Goal: Obtain resource: Obtain resource

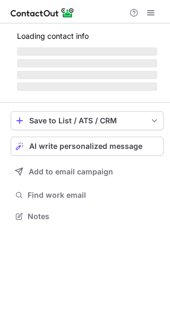
scroll to position [215, 170]
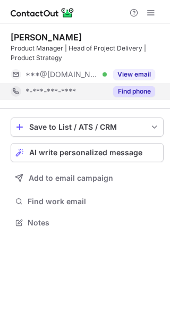
click at [132, 92] on button "Find phone" at bounding box center [134, 91] width 42 height 11
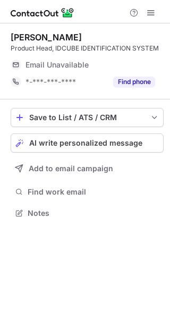
scroll to position [5, 5]
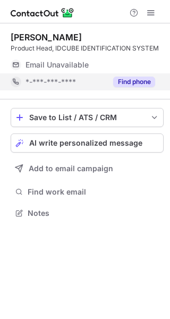
click at [144, 80] on button "Find phone" at bounding box center [134, 81] width 42 height 11
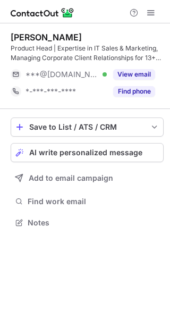
scroll to position [215, 170]
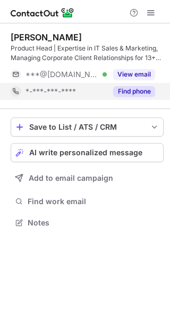
click at [143, 93] on button "Find phone" at bounding box center [134, 91] width 42 height 11
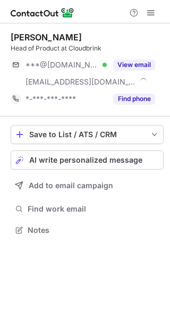
scroll to position [222, 170]
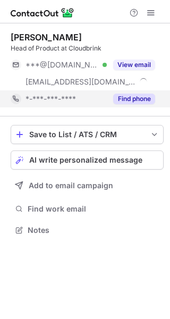
click at [134, 97] on button "Find phone" at bounding box center [134, 98] width 42 height 11
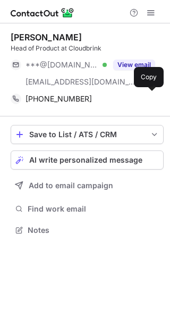
click at [134, 97] on div "+919591849494" at bounding box center [90, 99] width 130 height 10
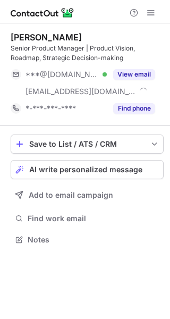
scroll to position [232, 170]
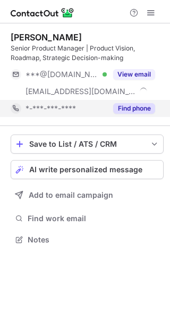
click at [139, 106] on button "Find phone" at bounding box center [134, 108] width 42 height 11
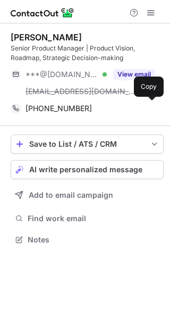
click at [139, 106] on div "+919100780731" at bounding box center [90, 109] width 130 height 10
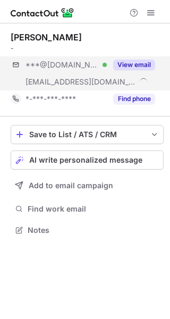
scroll to position [222, 170]
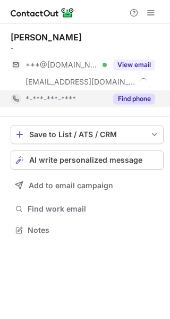
click at [133, 94] on button "Find phone" at bounding box center [134, 98] width 42 height 11
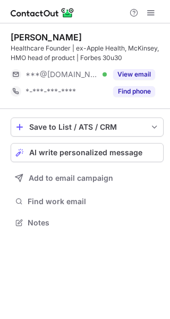
scroll to position [215, 170]
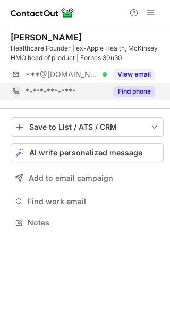
click at [140, 93] on button "Find phone" at bounding box center [134, 91] width 42 height 11
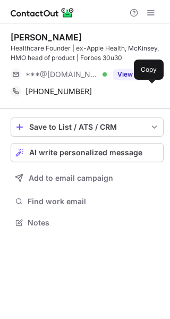
click at [140, 93] on div "[PHONE_NUMBER]" at bounding box center [90, 92] width 130 height 10
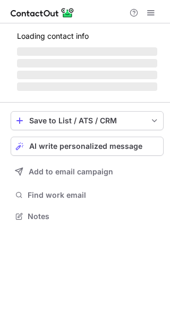
scroll to position [249, 170]
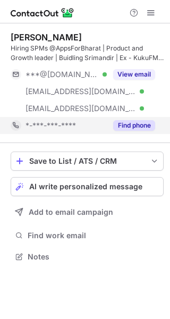
click at [128, 124] on button "Find phone" at bounding box center [134, 125] width 42 height 11
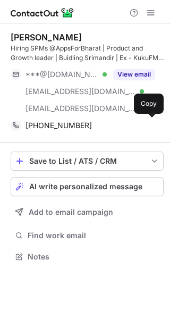
click at [128, 124] on div "+918879006297" at bounding box center [90, 126] width 130 height 10
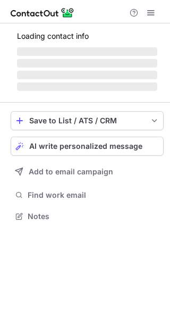
scroll to position [249, 170]
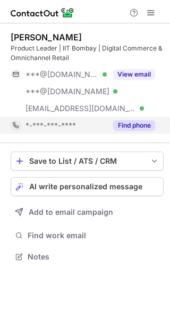
click at [133, 119] on div "Find phone" at bounding box center [131, 125] width 48 height 17
click at [133, 119] on div "*-***-***-****" at bounding box center [83, 125] width 144 height 17
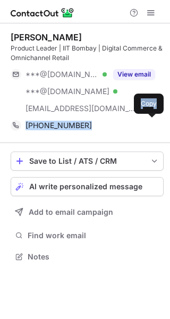
click at [133, 119] on div "[PHONE_NUMBER] Copy" at bounding box center [83, 125] width 144 height 17
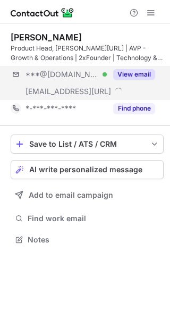
scroll to position [232, 170]
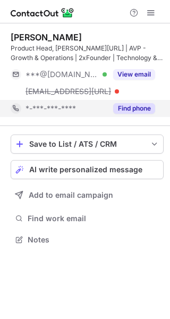
click at [141, 108] on button "Find phone" at bounding box center [134, 108] width 42 height 11
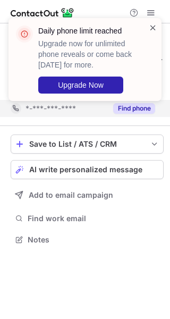
click at [153, 23] on span at bounding box center [153, 27] width 8 height 11
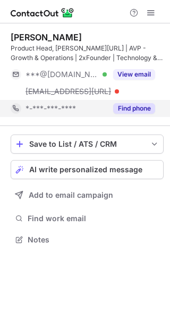
click at [152, 13] on div "Daily phone limit reached Upgrade now for unlimited phone reveals or come back …" at bounding box center [85, 63] width 170 height 113
click at [152, 13] on span at bounding box center [151, 12] width 8 height 8
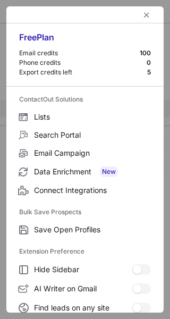
scroll to position [123, 0]
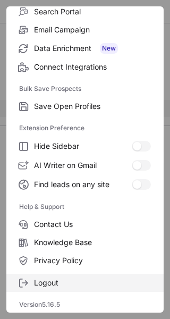
click at [97, 278] on span "Logout" at bounding box center [92, 283] width 117 height 10
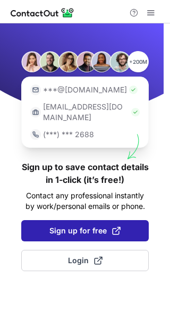
click at [100, 225] on span "Sign up for free" at bounding box center [84, 230] width 71 height 11
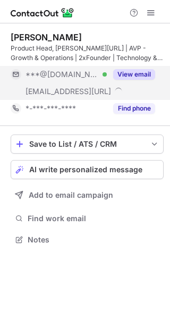
scroll to position [232, 170]
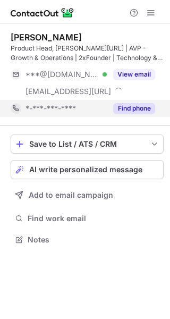
click at [130, 110] on button "Find phone" at bounding box center [134, 108] width 42 height 11
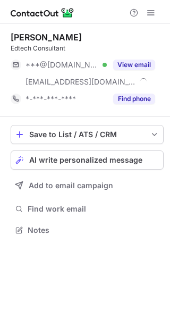
scroll to position [222, 170]
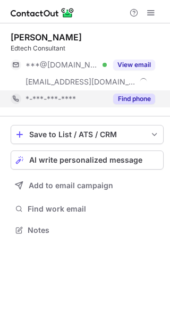
click at [140, 98] on button "Find phone" at bounding box center [134, 98] width 42 height 11
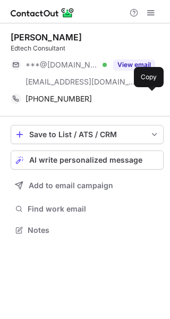
click at [140, 98] on div "+919986814272" at bounding box center [90, 99] width 130 height 10
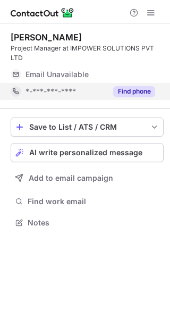
scroll to position [215, 170]
click at [135, 93] on button "Find phone" at bounding box center [134, 91] width 42 height 11
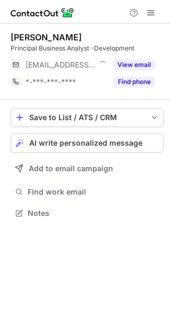
scroll to position [5, 5]
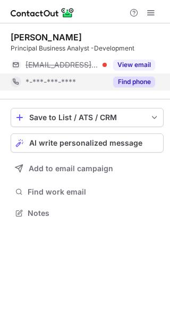
click at [136, 88] on div "Find phone" at bounding box center [131, 81] width 48 height 17
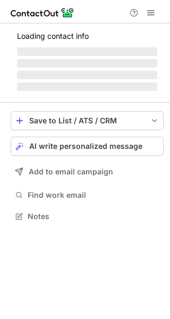
scroll to position [232, 170]
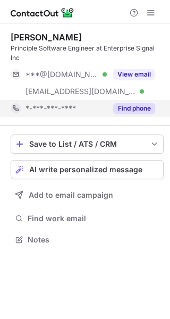
click at [132, 109] on button "Find phone" at bounding box center [134, 108] width 42 height 11
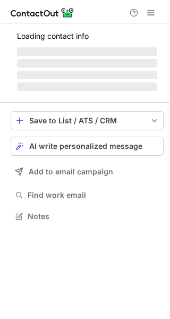
scroll to position [5, 5]
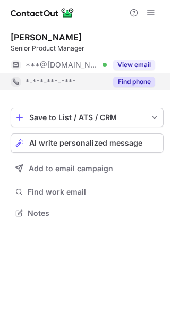
click at [135, 86] on button "Find phone" at bounding box center [134, 81] width 42 height 11
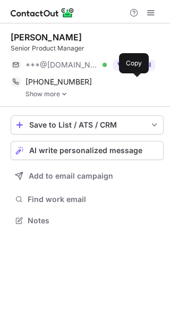
click at [135, 86] on button at bounding box center [136, 81] width 11 height 11
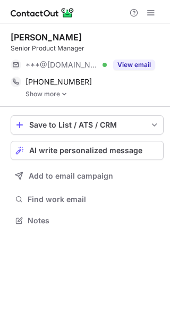
click at [46, 95] on link "Show more" at bounding box center [94, 93] width 138 height 7
click at [53, 94] on link "Show more" at bounding box center [94, 93] width 138 height 7
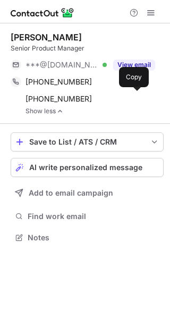
click at [53, 94] on span "[PHONE_NUMBER]" at bounding box center [58, 99] width 66 height 10
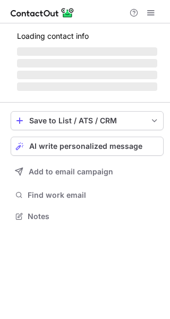
scroll to position [5, 5]
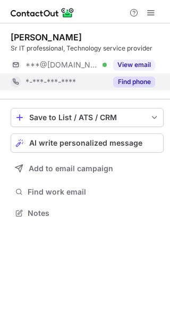
click at [141, 85] on button "Find phone" at bounding box center [134, 81] width 42 height 11
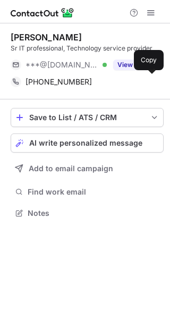
click at [141, 85] on div "+919966858907" at bounding box center [90, 82] width 130 height 10
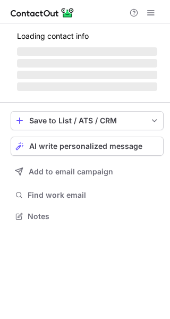
scroll to position [232, 170]
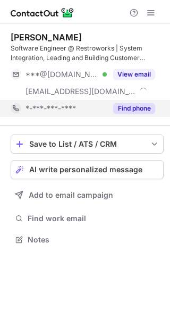
click at [142, 110] on button "Find phone" at bounding box center [134, 108] width 42 height 11
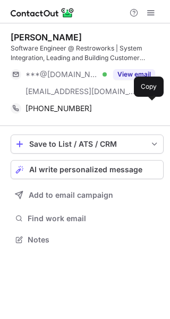
click at [142, 110] on div "+917006685593" at bounding box center [90, 109] width 130 height 10
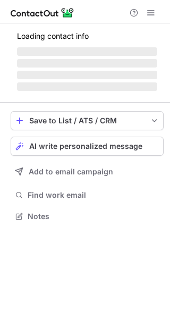
scroll to position [232, 170]
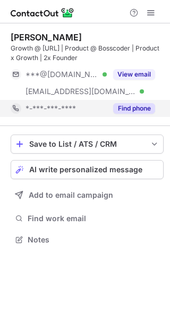
click at [129, 108] on button "Find phone" at bounding box center [134, 108] width 42 height 11
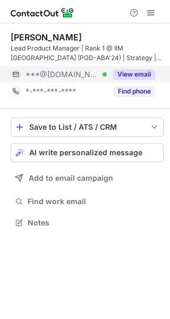
scroll to position [215, 170]
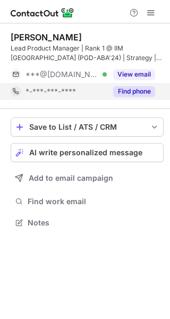
click at [136, 91] on button "Find phone" at bounding box center [134, 91] width 42 height 11
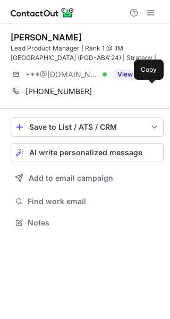
click at [136, 91] on div "[PHONE_NUMBER]" at bounding box center [90, 92] width 130 height 10
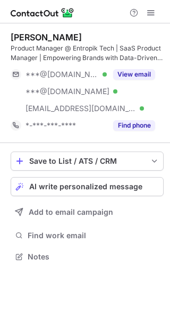
scroll to position [249, 170]
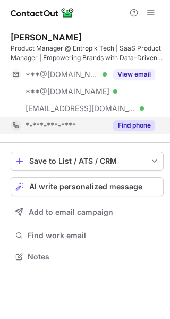
click at [147, 124] on button "Find phone" at bounding box center [134, 125] width 42 height 11
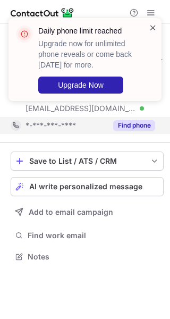
click at [156, 29] on span at bounding box center [153, 27] width 8 height 11
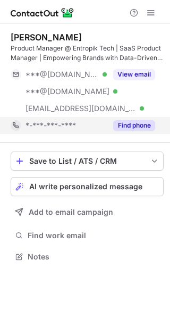
click at [150, 13] on span at bounding box center [151, 12] width 8 height 8
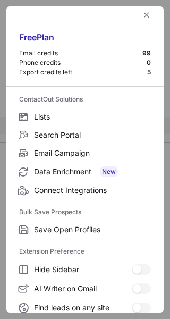
click at [150, 13] on div at bounding box center [84, 14] width 157 height 17
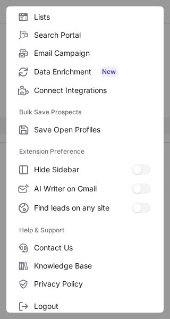
scroll to position [123, 0]
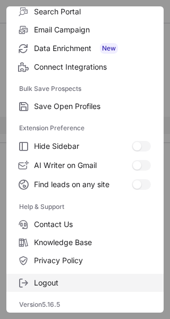
click at [89, 288] on label "Logout" at bounding box center [84, 282] width 157 height 18
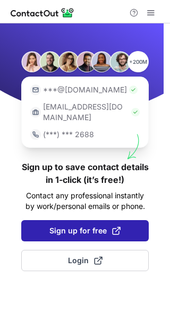
click at [112, 226] on span at bounding box center [116, 230] width 8 height 8
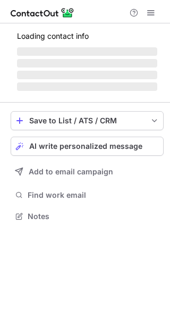
click at [156, 11] on button at bounding box center [150, 12] width 13 height 13
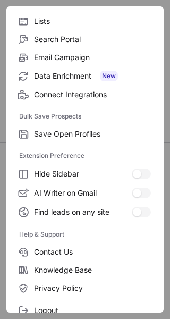
scroll to position [123, 0]
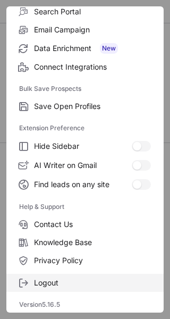
click at [82, 287] on label "Logout" at bounding box center [84, 282] width 157 height 18
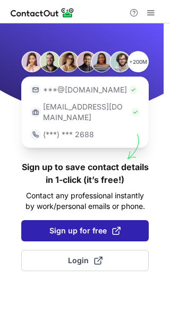
click at [92, 225] on span "Sign up for free" at bounding box center [84, 230] width 71 height 11
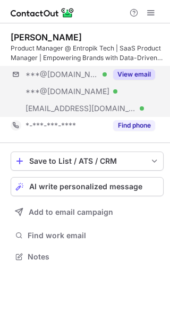
scroll to position [249, 170]
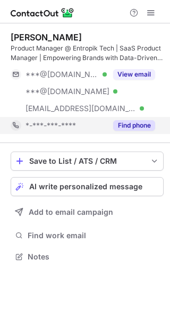
click at [129, 125] on button "Find phone" at bounding box center [134, 125] width 42 height 11
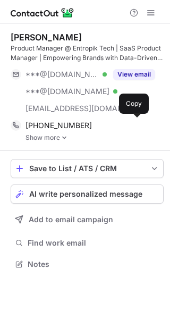
scroll to position [256, 170]
click at [129, 125] on div "[PHONE_NUMBER]" at bounding box center [90, 126] width 130 height 10
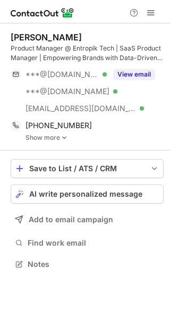
click at [43, 139] on link "Show more" at bounding box center [94, 137] width 138 height 7
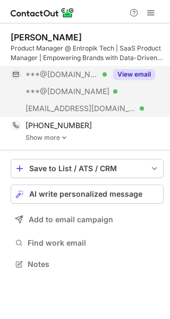
scroll to position [256, 170]
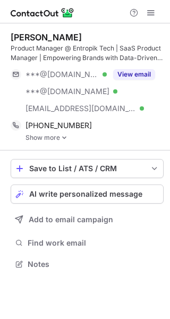
click at [41, 140] on link "Show more" at bounding box center [94, 137] width 138 height 7
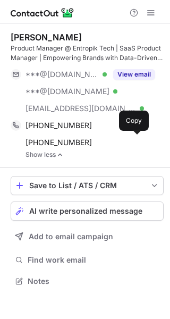
scroll to position [273, 170]
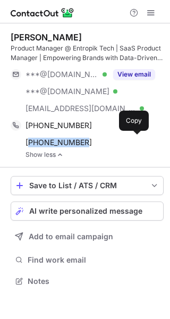
click at [41, 140] on span "+919739014487" at bounding box center [58, 143] width 66 height 10
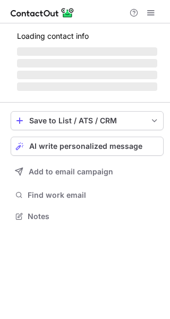
scroll to position [215, 170]
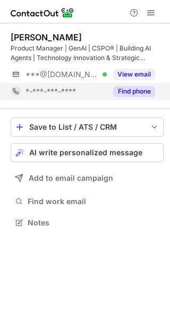
click at [142, 94] on button "Find phone" at bounding box center [134, 91] width 42 height 11
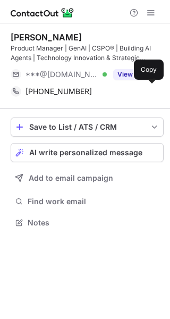
click at [142, 94] on div "+919840109671" at bounding box center [90, 92] width 130 height 10
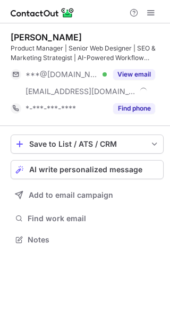
scroll to position [232, 170]
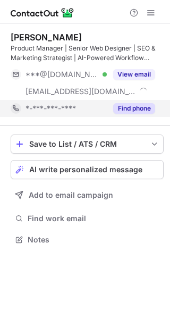
click at [136, 113] on button "Find phone" at bounding box center [134, 108] width 42 height 11
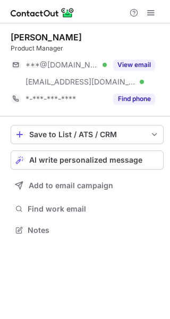
scroll to position [222, 170]
click at [135, 98] on button "Find phone" at bounding box center [134, 98] width 42 height 11
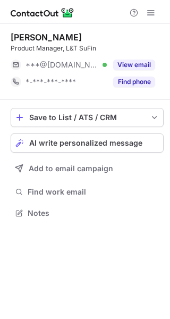
scroll to position [5, 5]
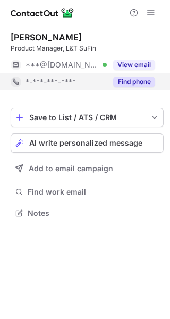
click at [139, 83] on button "Find phone" at bounding box center [134, 81] width 42 height 11
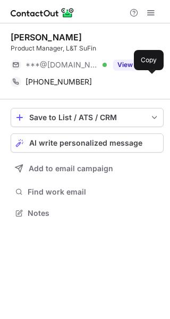
click at [139, 83] on div "+919028974945" at bounding box center [90, 82] width 130 height 10
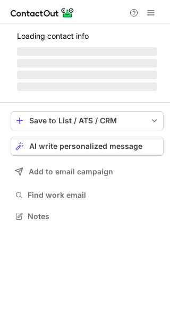
scroll to position [215, 170]
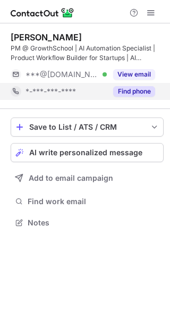
click at [139, 91] on button "Find phone" at bounding box center [134, 91] width 42 height 11
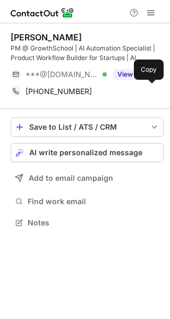
click at [139, 91] on div "+919700071394" at bounding box center [90, 92] width 130 height 10
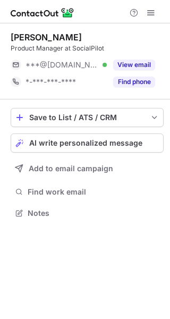
scroll to position [5, 5]
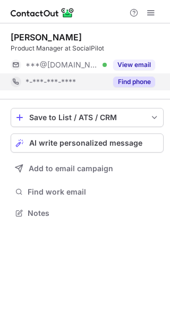
click at [139, 85] on button "Find phone" at bounding box center [134, 81] width 42 height 11
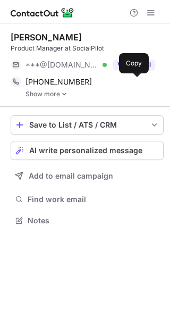
scroll to position [212, 170]
click at [139, 85] on span at bounding box center [136, 82] width 8 height 8
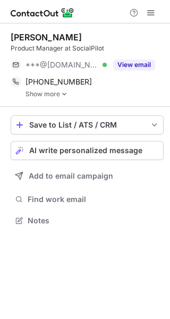
click at [61, 96] on img at bounding box center [64, 93] width 6 height 7
click at [55, 97] on link "Show more" at bounding box center [94, 93] width 138 height 7
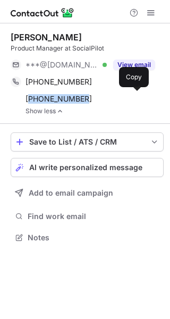
click at [55, 97] on span "+919594971927" at bounding box center [58, 99] width 66 height 10
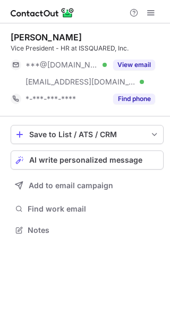
scroll to position [222, 170]
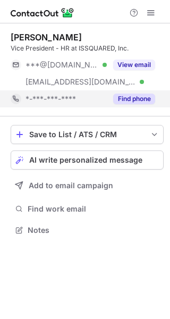
click at [123, 93] on button "Find phone" at bounding box center [134, 98] width 42 height 11
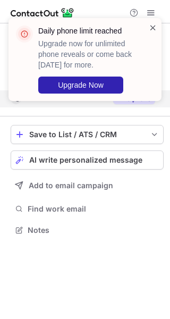
click at [152, 29] on span at bounding box center [153, 27] width 8 height 11
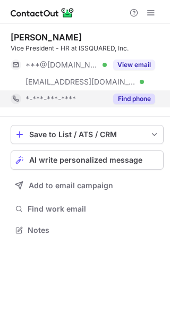
click at [153, 10] on span at bounding box center [151, 12] width 8 height 8
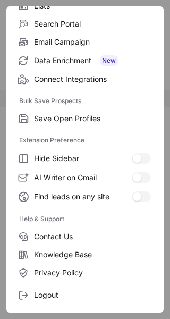
scroll to position [123, 0]
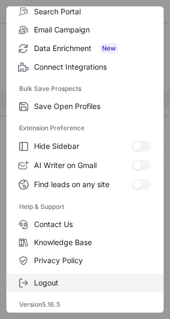
click at [89, 281] on span "Logout" at bounding box center [92, 283] width 117 height 10
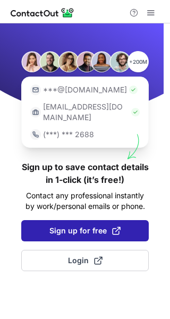
click at [101, 225] on span "Sign up for free" at bounding box center [84, 230] width 71 height 11
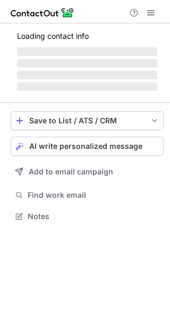
scroll to position [222, 170]
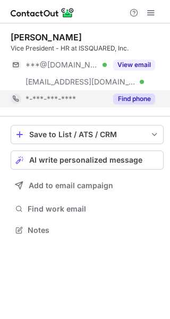
click at [134, 97] on button "Find phone" at bounding box center [134, 98] width 42 height 11
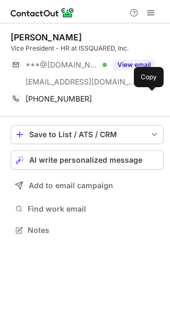
click at [134, 97] on div "+919490515323" at bounding box center [90, 99] width 130 height 10
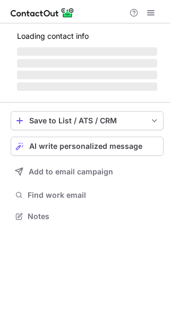
scroll to position [215, 170]
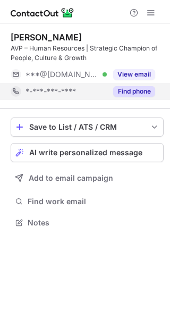
click at [145, 93] on button "Find phone" at bounding box center [134, 91] width 42 height 11
click at [145, 93] on div "*-***-***-****" at bounding box center [90, 92] width 130 height 10
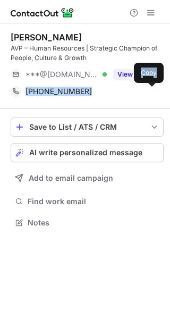
click at [146, 93] on span at bounding box center [150, 91] width 8 height 8
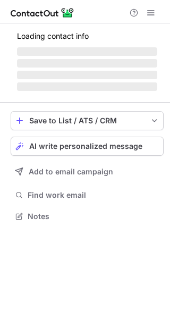
scroll to position [5, 5]
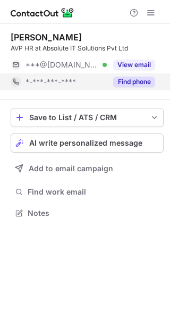
click at [145, 83] on button "Find phone" at bounding box center [134, 81] width 42 height 11
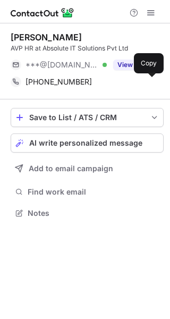
click at [145, 83] on button at bounding box center [149, 81] width 11 height 11
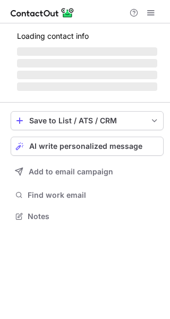
scroll to position [5, 5]
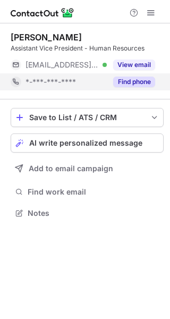
click at [145, 85] on button "Find phone" at bounding box center [134, 81] width 42 height 11
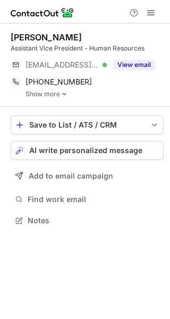
scroll to position [212, 170]
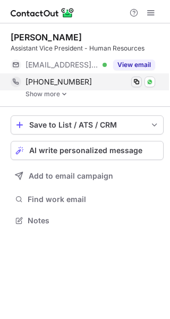
drag, startPoint x: 145, startPoint y: 85, endPoint x: 139, endPoint y: 84, distance: 6.5
click at [139, 84] on div "[PHONE_NUMBER] Copy WhatsApp" at bounding box center [83, 81] width 144 height 17
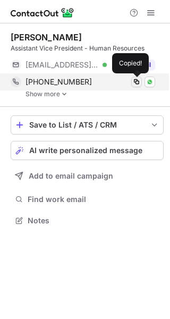
click at [139, 84] on span at bounding box center [136, 82] width 8 height 8
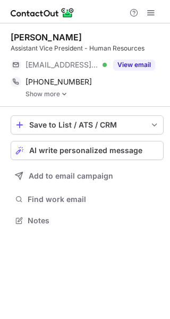
click at [47, 98] on div "Jasmine Solomon Assistant Vice President - Human Resources ***@questplus.in Ver…" at bounding box center [87, 64] width 153 height 83
click at [52, 96] on link "Show more" at bounding box center [94, 93] width 138 height 7
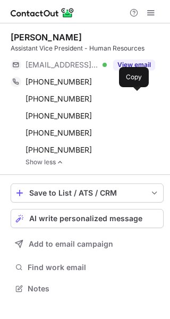
scroll to position [280, 170]
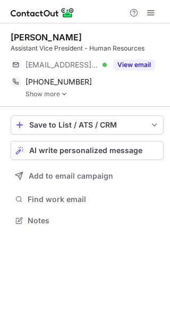
scroll to position [212, 170]
click at [56, 92] on link "Show more" at bounding box center [94, 93] width 138 height 7
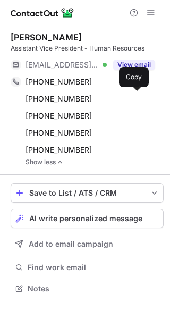
scroll to position [280, 170]
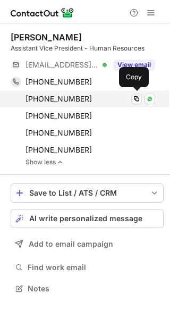
click at [56, 94] on span "+919930861659" at bounding box center [58, 99] width 66 height 10
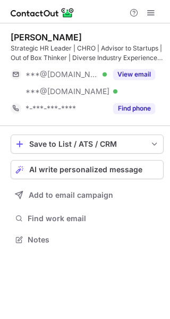
scroll to position [232, 170]
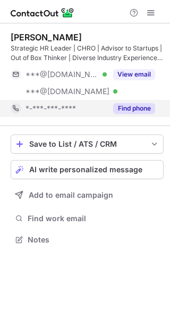
click at [140, 106] on button "Find phone" at bounding box center [134, 108] width 42 height 11
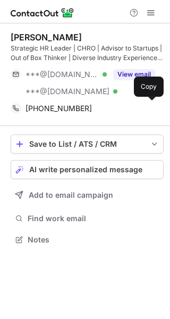
click at [140, 106] on div "+919845501295" at bounding box center [90, 109] width 130 height 10
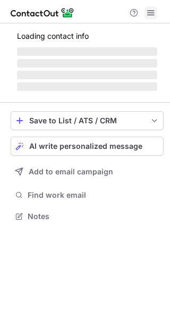
scroll to position [232, 170]
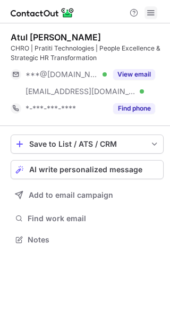
click at [156, 14] on button at bounding box center [150, 12] width 13 height 13
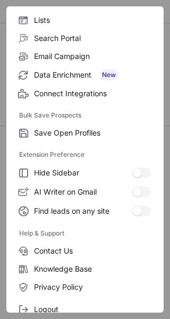
scroll to position [123, 0]
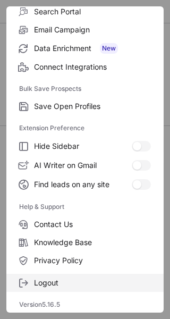
drag, startPoint x: 96, startPoint y: 291, endPoint x: 89, endPoint y: 281, distance: 12.5
click at [89, 281] on div "Free Plan Email credits 100 Phone credits 0 Export credits left 5 ContactOut So…" at bounding box center [84, 159] width 157 height 306
click at [89, 281] on span "Logout" at bounding box center [92, 283] width 117 height 10
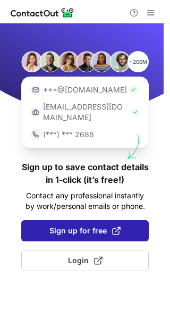
click at [95, 225] on span "Sign up for free" at bounding box center [84, 230] width 71 height 11
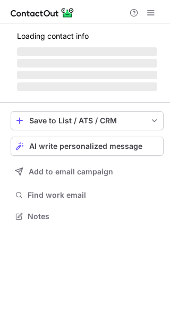
scroll to position [232, 170]
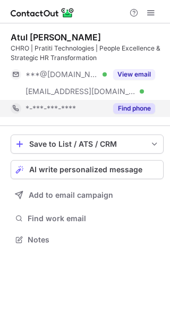
click at [135, 104] on button "Find phone" at bounding box center [134, 108] width 42 height 11
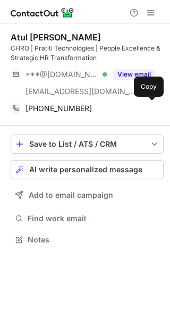
click at [135, 104] on div "+919890623161" at bounding box center [90, 109] width 130 height 10
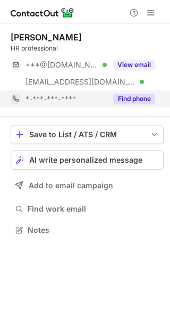
scroll to position [222, 170]
click at [136, 99] on button "Find phone" at bounding box center [134, 98] width 42 height 11
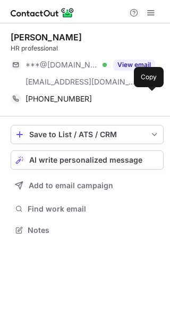
click at [136, 99] on div "+919619493331" at bounding box center [90, 99] width 130 height 10
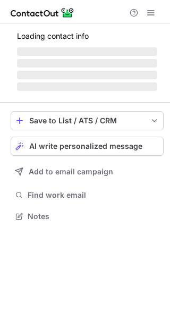
scroll to position [222, 170]
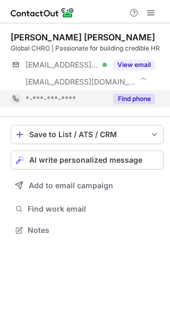
click at [142, 97] on button "Find phone" at bounding box center [134, 98] width 42 height 11
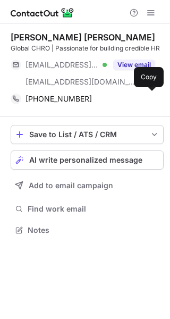
click at [142, 97] on div "+919930977768" at bounding box center [90, 99] width 130 height 10
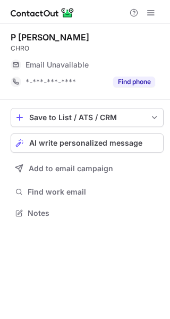
scroll to position [5, 5]
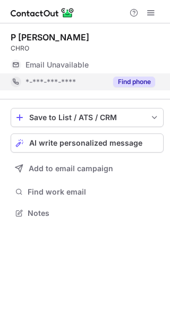
click at [147, 78] on button "Find phone" at bounding box center [134, 81] width 42 height 11
